Goal: Transaction & Acquisition: Purchase product/service

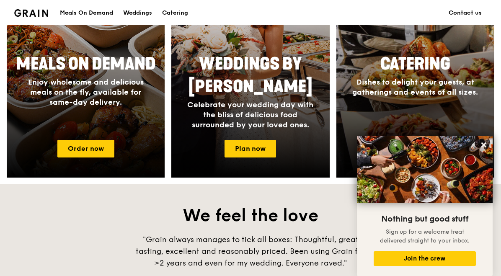
scroll to position [398, 0]
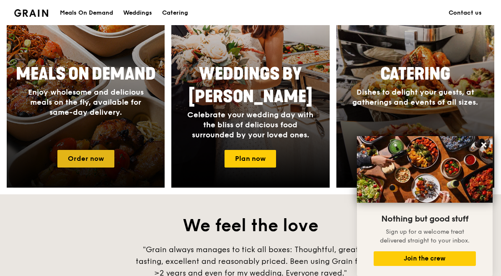
click at [104, 158] on link "Order now" at bounding box center [85, 159] width 57 height 18
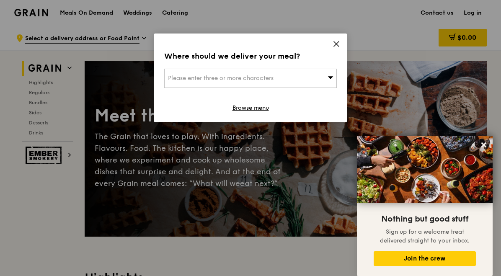
click at [251, 75] on span "Please enter three or more characters" at bounding box center [221, 78] width 106 height 7
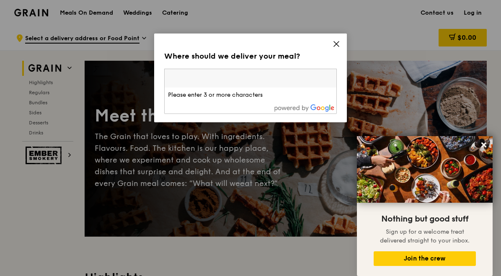
type input "4"
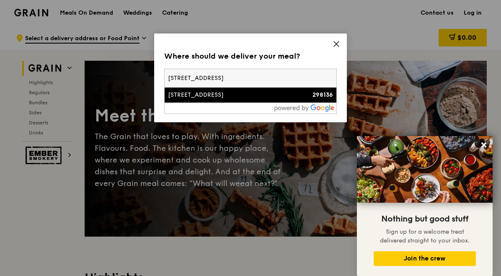
type input "[STREET_ADDRESS]"
click at [237, 95] on div "[STREET_ADDRESS]" at bounding box center [230, 95] width 124 height 8
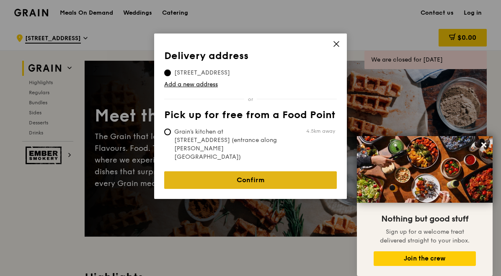
click at [235, 171] on link "Confirm" at bounding box center [250, 180] width 173 height 18
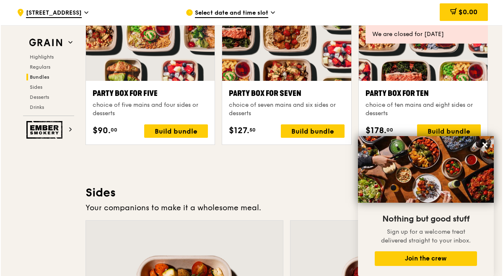
scroll to position [1699, 0]
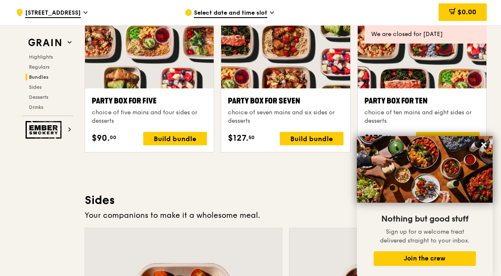
click at [271, 116] on div "choice of seven mains and six sides or desserts" at bounding box center [285, 117] width 115 height 17
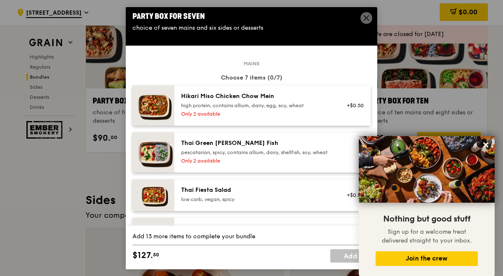
scroll to position [0, 0]
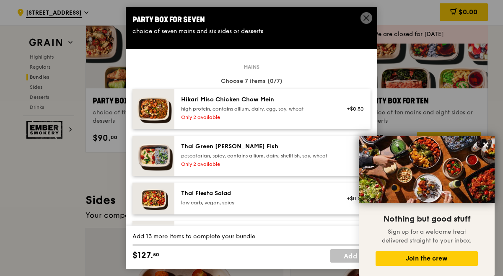
click at [363, 16] on icon at bounding box center [366, 18] width 8 height 8
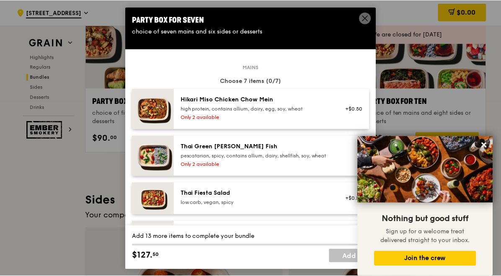
scroll to position [1699, 0]
